Goal: Information Seeking & Learning: Check status

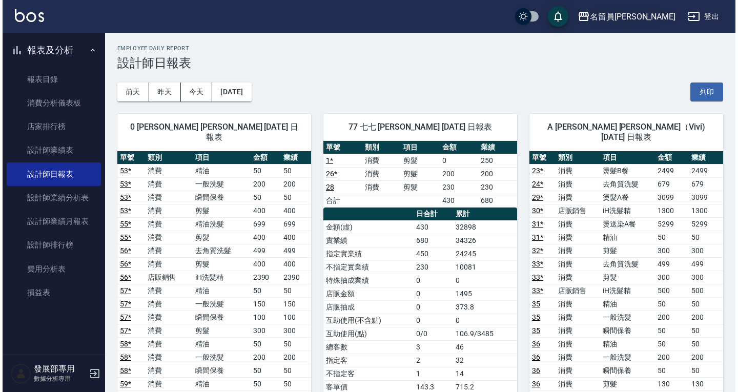
scroll to position [20, 0]
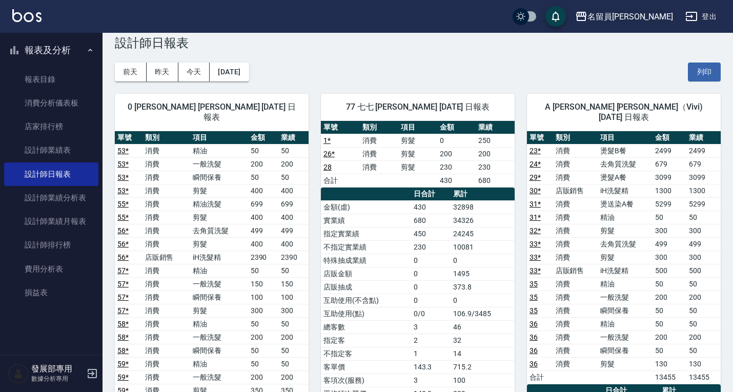
click at [663, 17] on div "名留員林中正" at bounding box center [630, 16] width 86 height 13
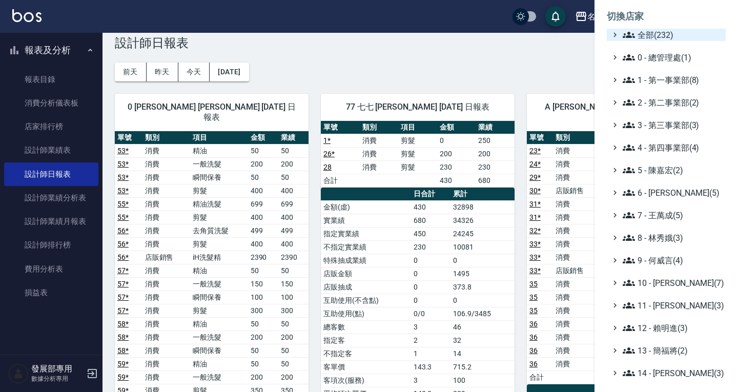
click at [644, 34] on span "全部(232)" at bounding box center [672, 35] width 99 height 12
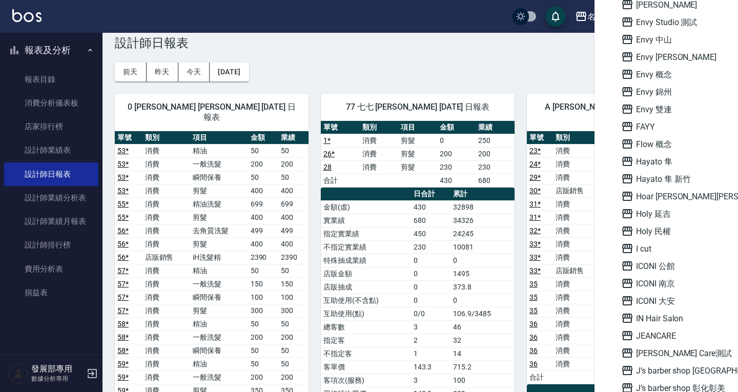
scroll to position [820, 0]
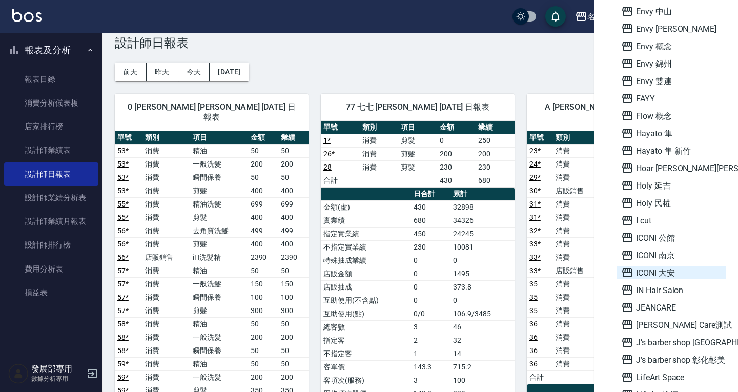
click at [660, 269] on span "ICONI 大安" at bounding box center [671, 273] width 100 height 12
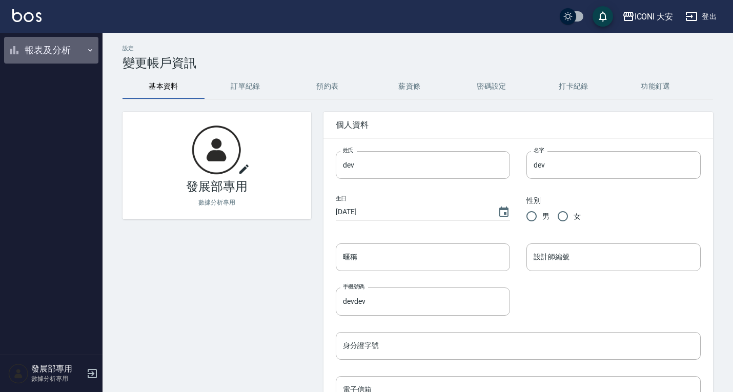
click at [43, 47] on button "報表及分析" at bounding box center [51, 50] width 94 height 27
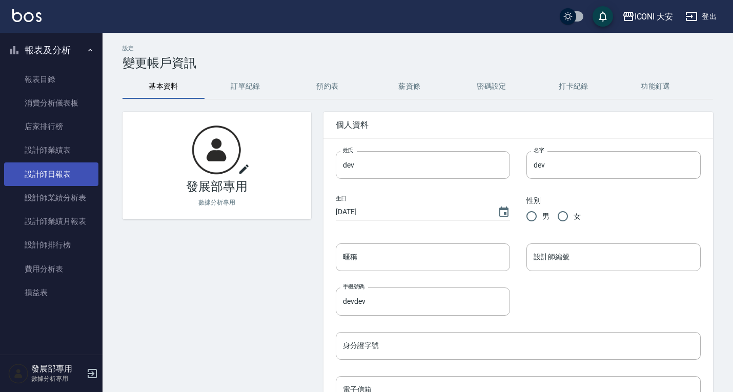
click at [69, 164] on link "設計師日報表" at bounding box center [51, 174] width 94 height 24
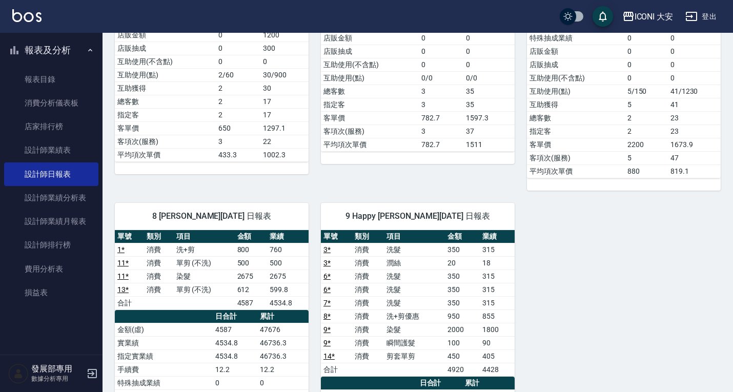
scroll to position [256, 0]
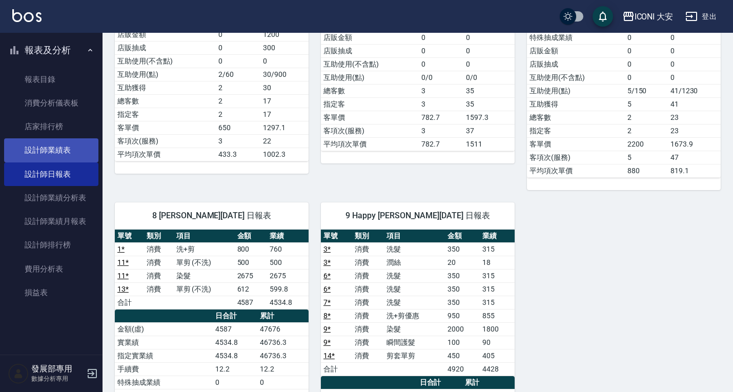
click at [56, 155] on link "設計師業績表" at bounding box center [51, 150] width 94 height 24
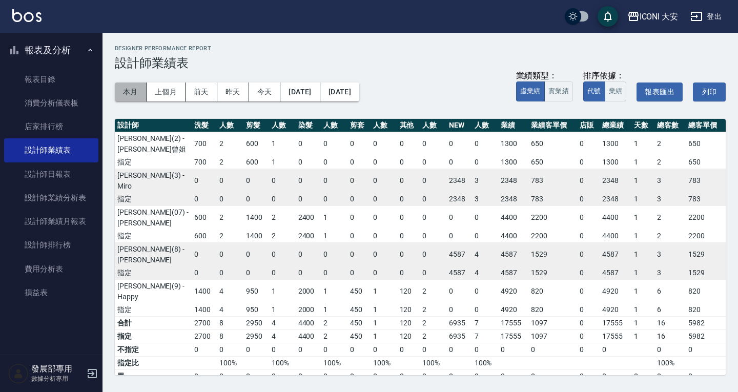
click at [126, 94] on button "本月" at bounding box center [131, 92] width 32 height 19
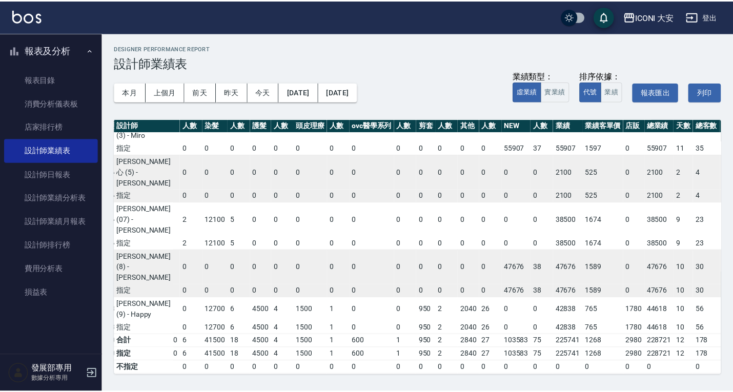
scroll to position [109, 115]
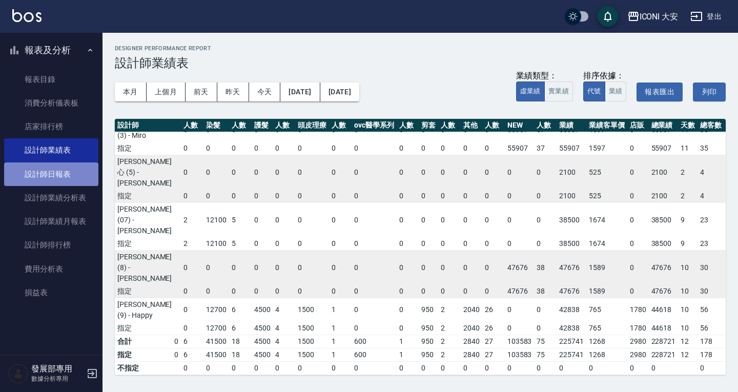
click at [63, 177] on link "設計師日報表" at bounding box center [51, 174] width 94 height 24
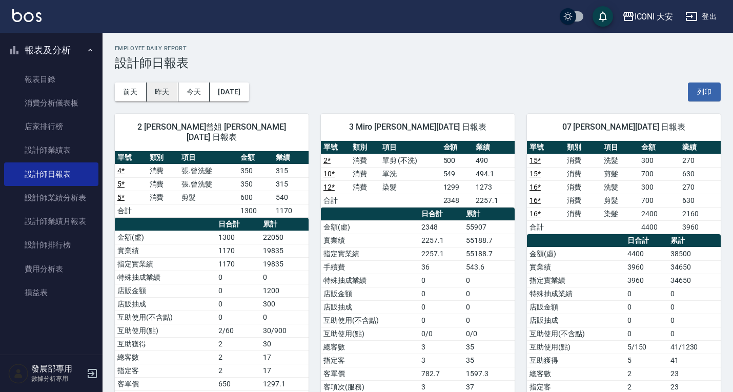
click at [159, 91] on button "昨天" at bounding box center [163, 92] width 32 height 19
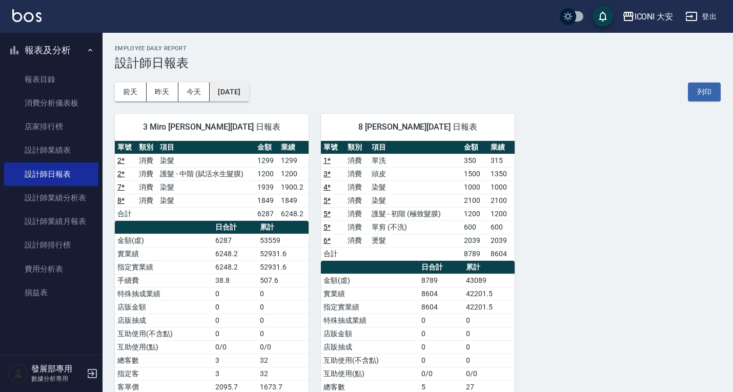
click at [236, 89] on button "[DATE]" at bounding box center [229, 92] width 39 height 19
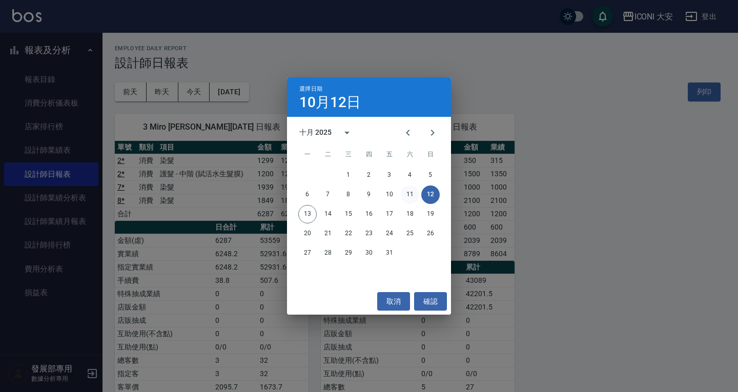
click at [411, 198] on button "11" at bounding box center [410, 195] width 18 height 18
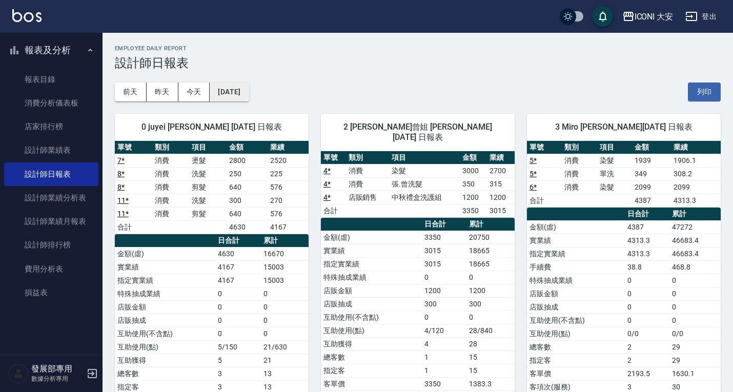
click at [249, 88] on button "[DATE]" at bounding box center [229, 92] width 39 height 19
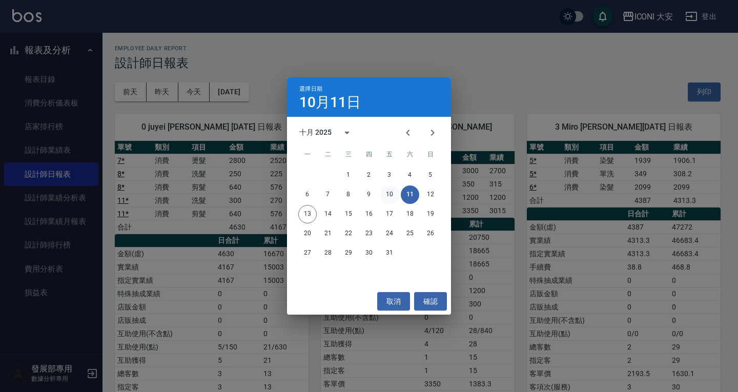
click at [384, 191] on button "10" at bounding box center [389, 195] width 18 height 18
